Goal: Register for event/course

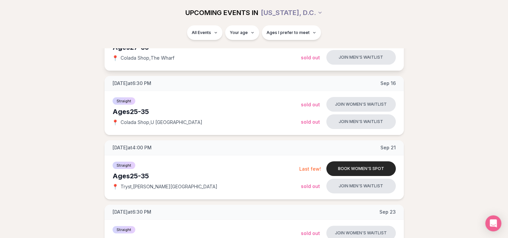
scroll to position [128, 3]
click at [353, 183] on button "Join men's waitlist" at bounding box center [360, 186] width 69 height 15
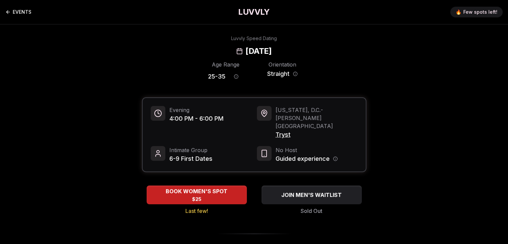
click at [20, 13] on link "EVENTS" at bounding box center [18, 11] width 26 height 13
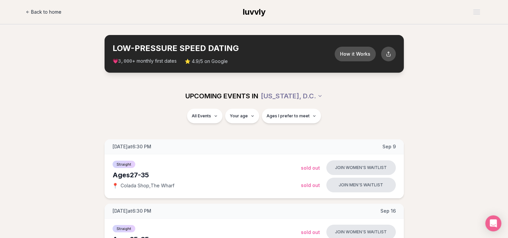
click at [26, 11] on icon at bounding box center [28, 12] width 4 height 4
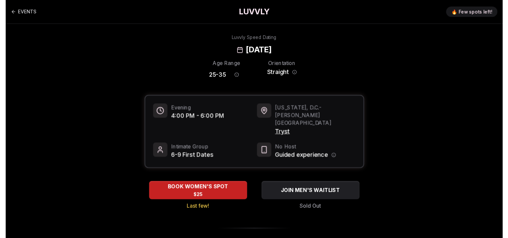
scroll to position [98, 3]
